Goal: Find specific page/section: Find specific page/section

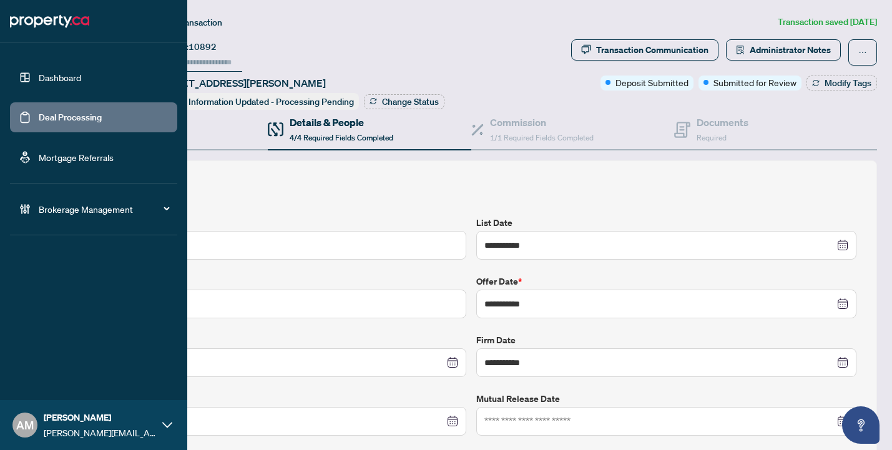
click at [40, 82] on link "Dashboard" at bounding box center [60, 77] width 42 height 11
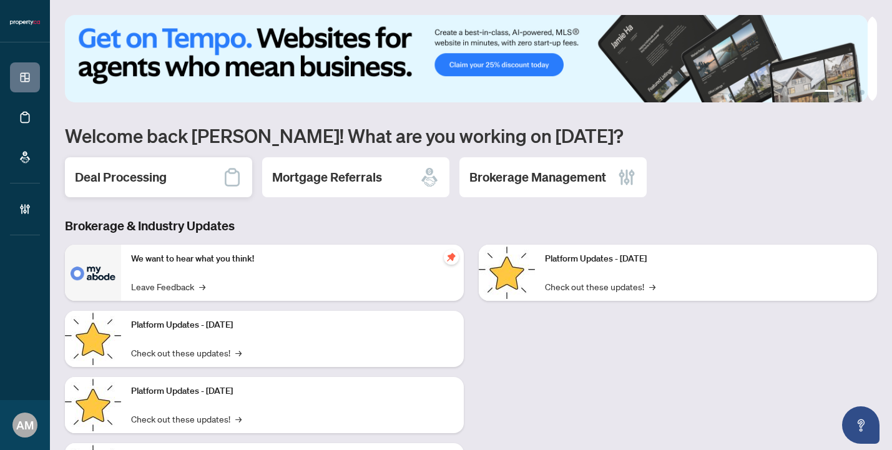
click at [130, 172] on h2 "Deal Processing" at bounding box center [121, 176] width 92 height 17
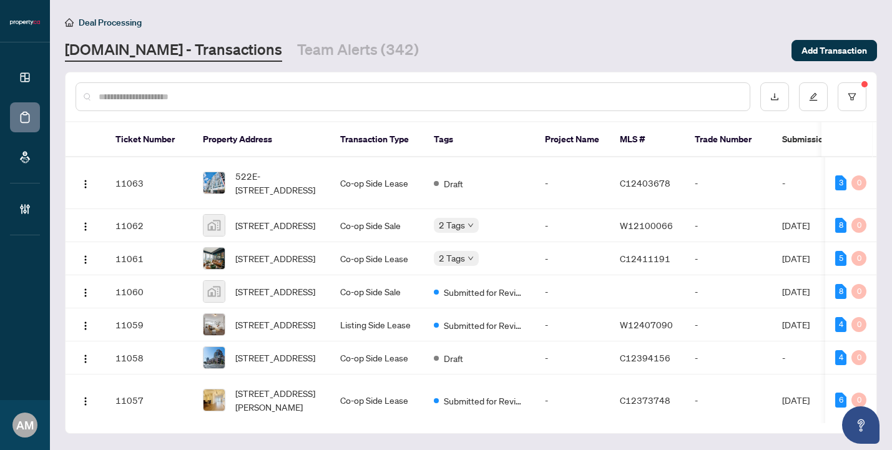
click at [223, 94] on input "text" at bounding box center [419, 97] width 641 height 14
click at [125, 94] on input "text" at bounding box center [419, 97] width 641 height 14
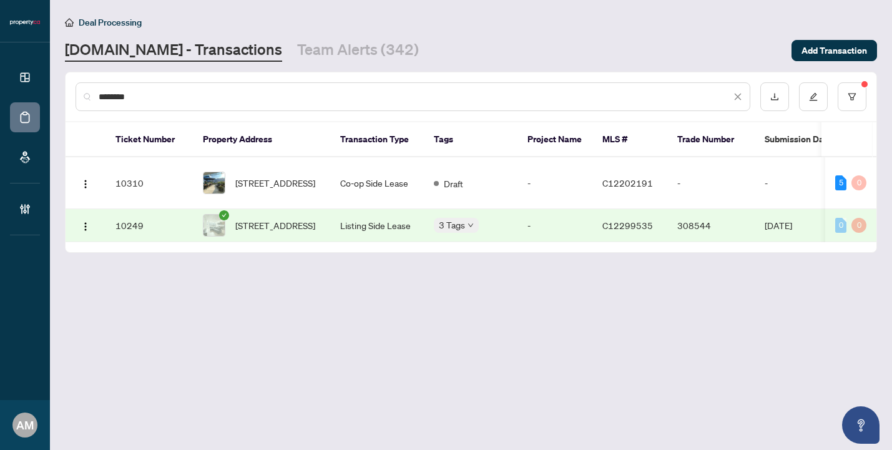
type input "********"
click at [279, 177] on span "[STREET_ADDRESS]" at bounding box center [275, 183] width 80 height 14
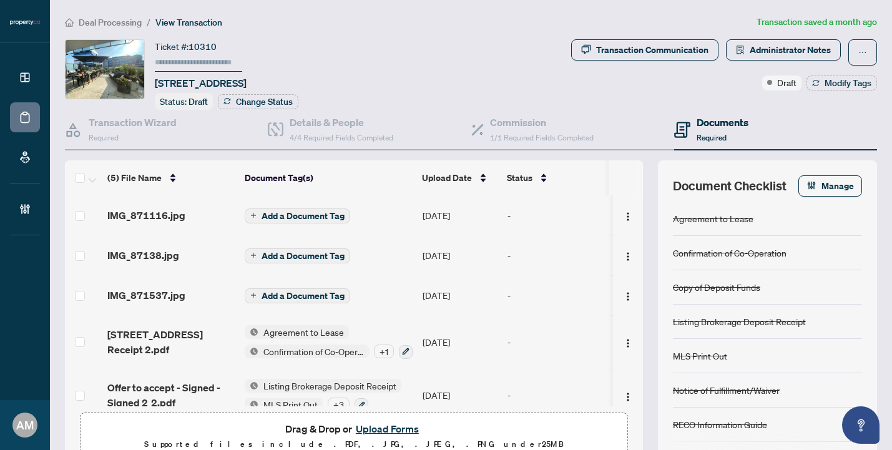
click at [103, 22] on span "Deal Processing" at bounding box center [110, 22] width 63 height 11
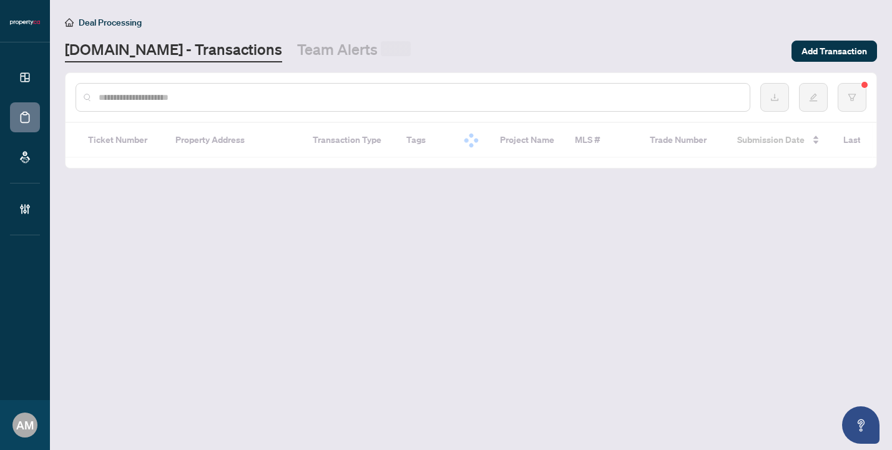
click at [169, 94] on input "text" at bounding box center [419, 97] width 641 height 14
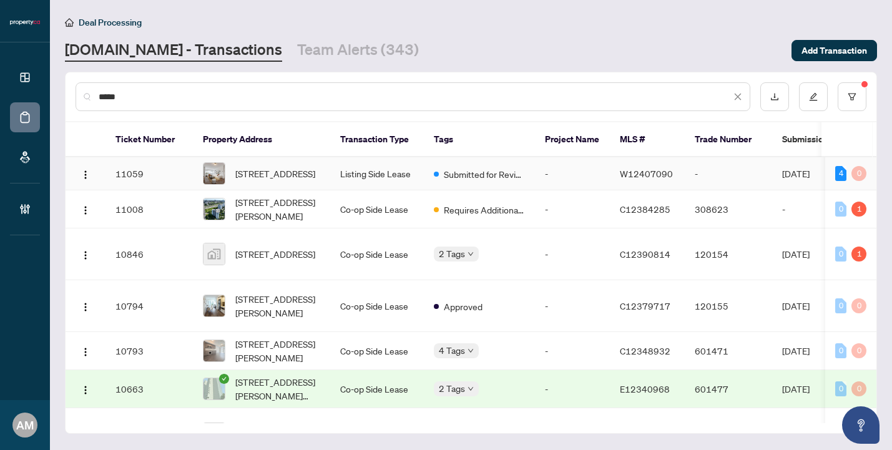
type input "*****"
click at [337, 183] on td "Listing Side Lease" at bounding box center [377, 173] width 94 height 33
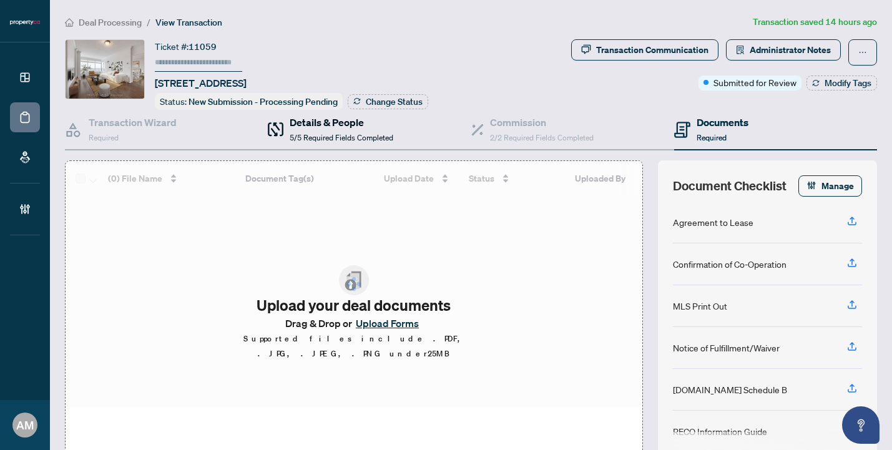
click at [308, 115] on h4 "Details & People" at bounding box center [342, 122] width 104 height 15
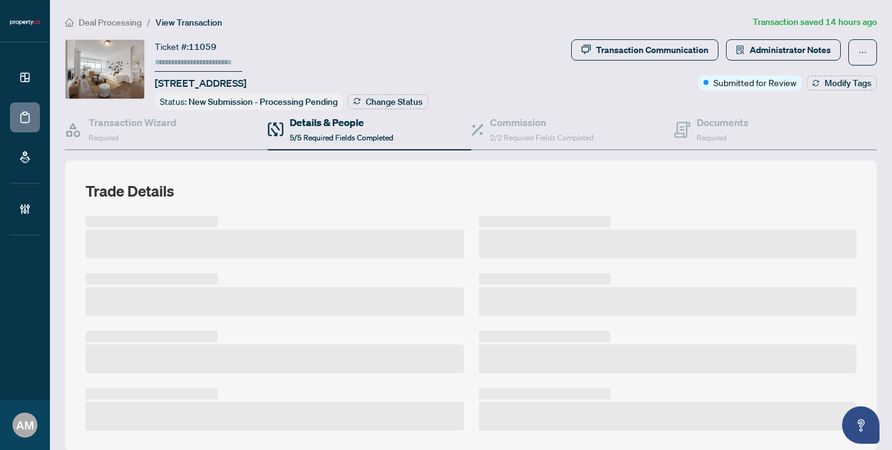
scroll to position [283, 0]
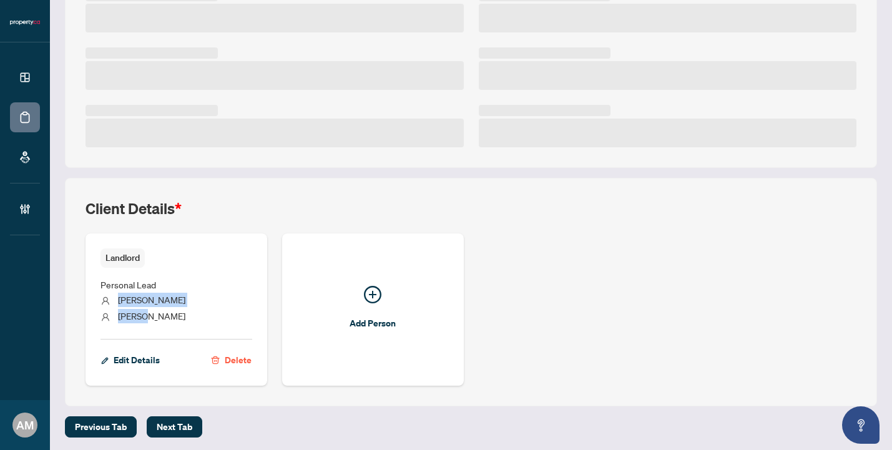
drag, startPoint x: 152, startPoint y: 314, endPoint x: 117, endPoint y: 297, distance: 38.5
click at [117, 297] on ul "Personal Lead [PERSON_NAME]" at bounding box center [176, 299] width 152 height 62
copy ul "[PERSON_NAME]"
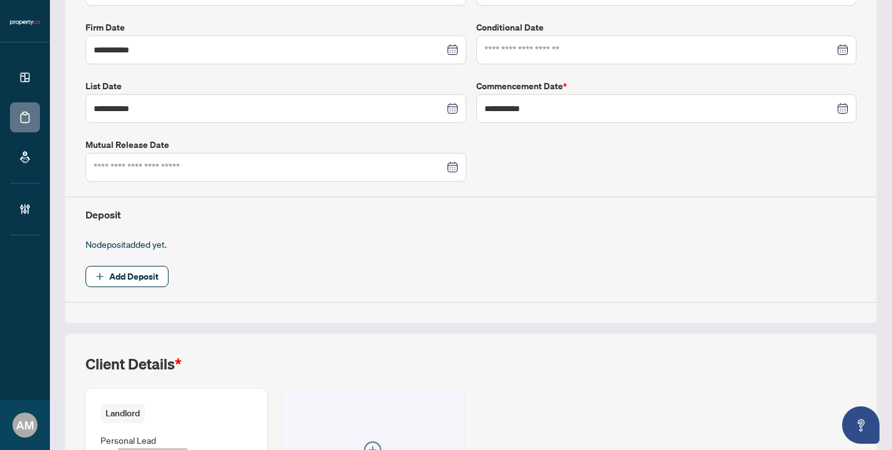
scroll to position [369, 0]
